Goal: Check status

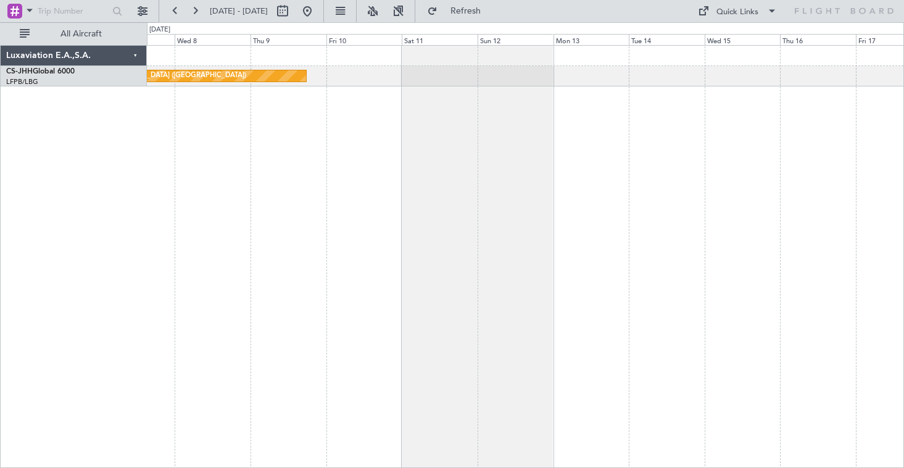
click at [310, 133] on div "Planned Maint [GEOGRAPHIC_DATA] ([GEOGRAPHIC_DATA])" at bounding box center [525, 256] width 757 height 422
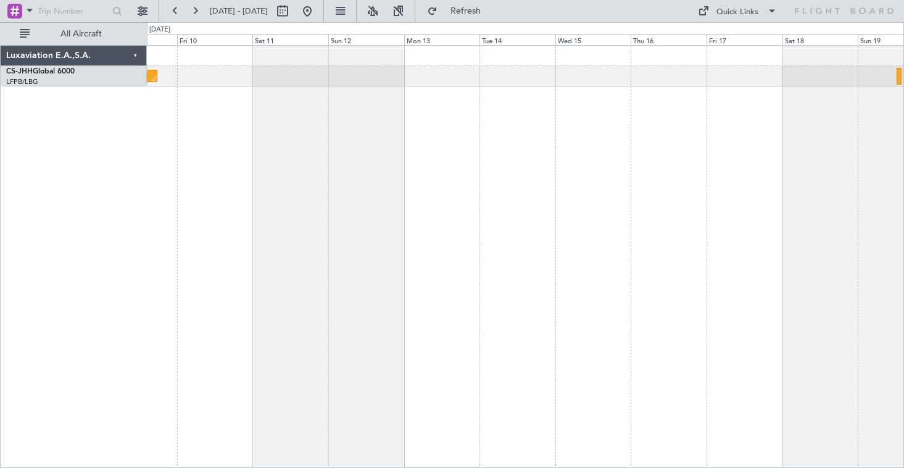
click at [429, 150] on div "Planned Maint [GEOGRAPHIC_DATA] ([GEOGRAPHIC_DATA])" at bounding box center [525, 256] width 757 height 422
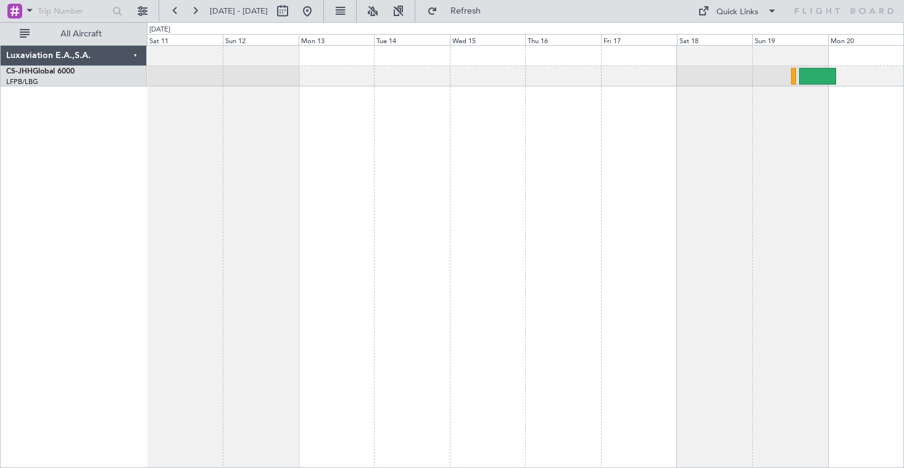
click at [508, 178] on div "Planned Maint [GEOGRAPHIC_DATA] ([GEOGRAPHIC_DATA])" at bounding box center [525, 256] width 757 height 422
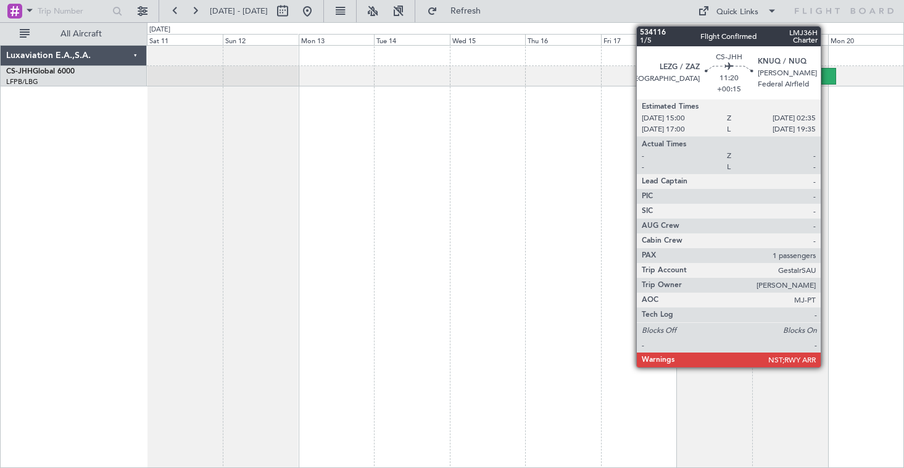
click at [826, 80] on div at bounding box center [817, 76] width 37 height 17
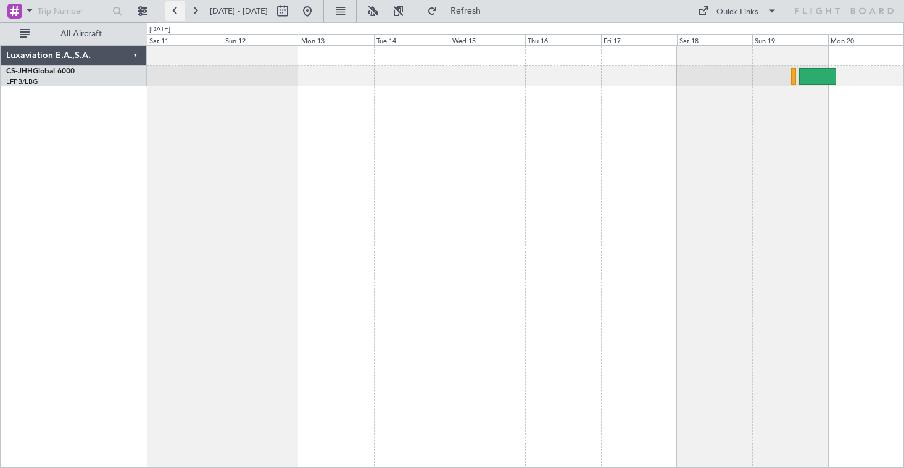
click at [179, 13] on button at bounding box center [175, 11] width 20 height 20
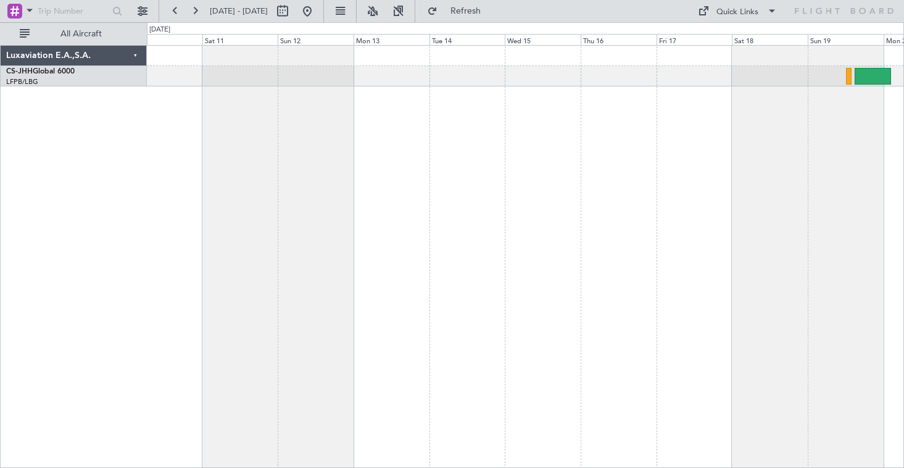
click at [0, 163] on html "[DATE] - [DATE] Refresh Quick Links All Aircraft Planned Maint [GEOGRAPHIC_DATA…" at bounding box center [452, 234] width 904 height 468
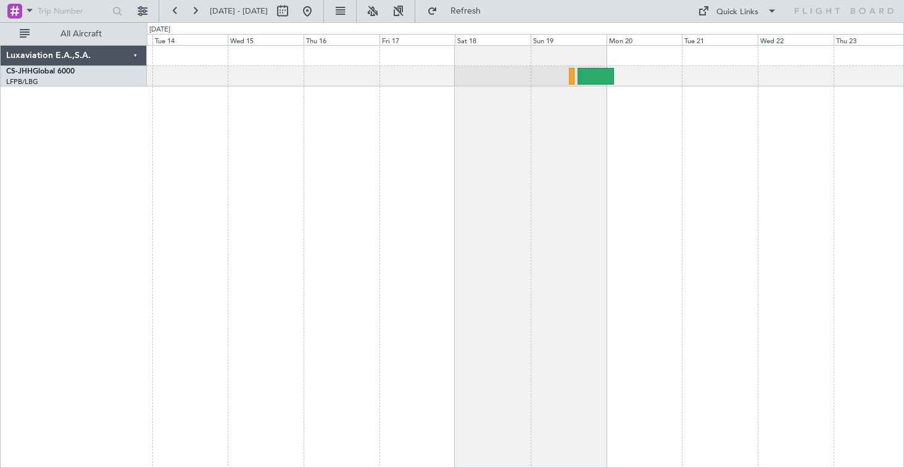
click at [418, 155] on div at bounding box center [525, 256] width 757 height 422
